Goal: Check status: Check status

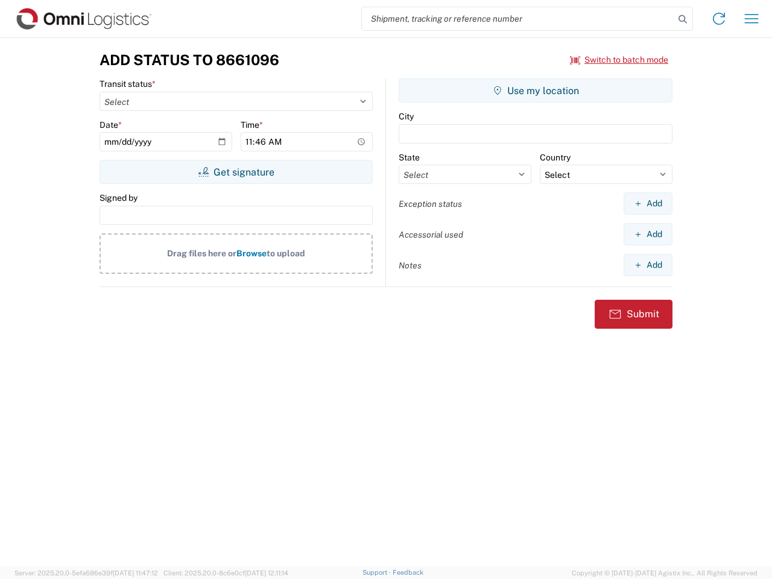
click at [518, 19] on input "search" at bounding box center [518, 18] width 313 height 23
click at [683, 19] on icon at bounding box center [682, 19] width 17 height 17
click at [719, 19] on icon at bounding box center [718, 18] width 19 height 19
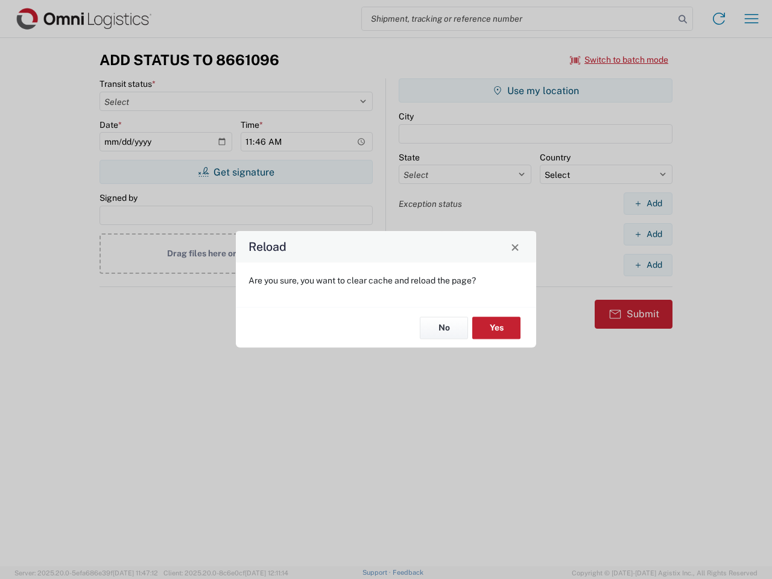
click at [752, 19] on div "Reload Are you sure, you want to clear cache and reload the page? No Yes" at bounding box center [386, 289] width 772 height 579
click at [620, 60] on div "Reload Are you sure, you want to clear cache and reload the page? No Yes" at bounding box center [386, 289] width 772 height 579
click at [236, 172] on div "Reload Are you sure, you want to clear cache and reload the page? No Yes" at bounding box center [386, 289] width 772 height 579
click at [536, 90] on div "Reload Are you sure, you want to clear cache and reload the page? No Yes" at bounding box center [386, 289] width 772 height 579
click at [648, 203] on div "Reload Are you sure, you want to clear cache and reload the page? No Yes" at bounding box center [386, 289] width 772 height 579
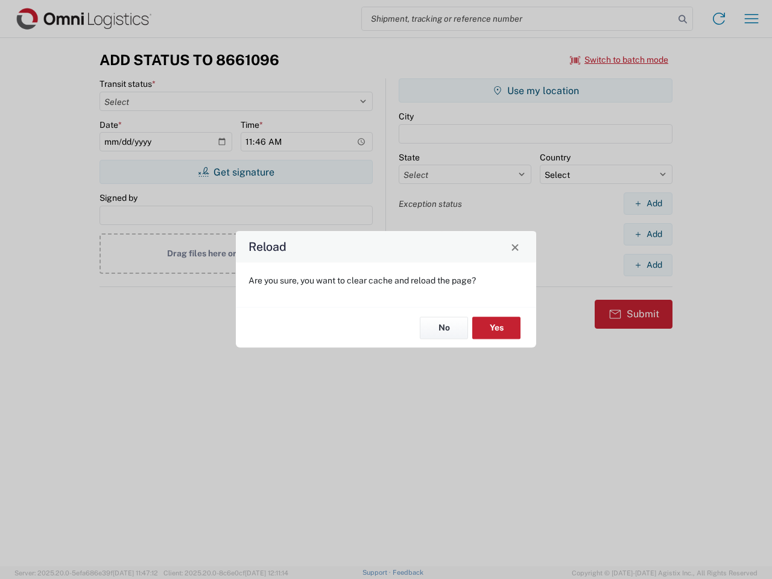
click at [648, 234] on div "Reload Are you sure, you want to clear cache and reload the page? No Yes" at bounding box center [386, 289] width 772 height 579
click at [648, 265] on div "Reload Are you sure, you want to clear cache and reload the page? No Yes" at bounding box center [386, 289] width 772 height 579
